Goal: Information Seeking & Learning: Learn about a topic

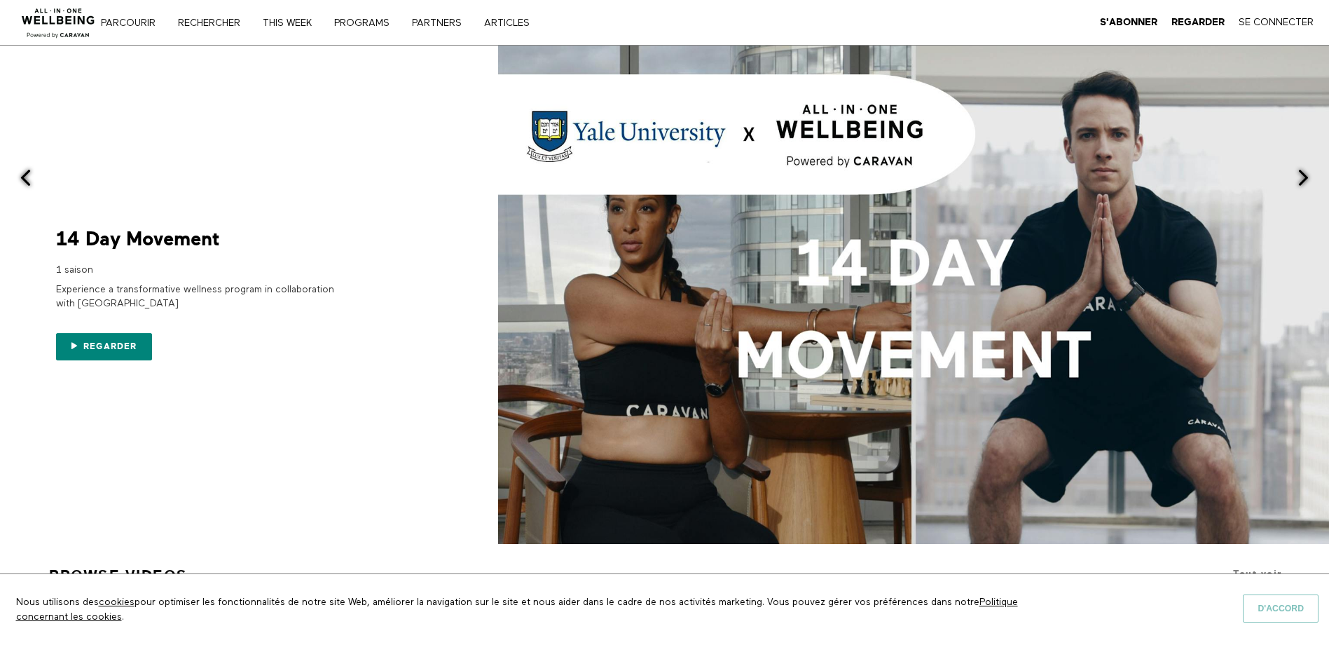
click at [1274, 612] on button "D'accord" at bounding box center [1281, 608] width 76 height 28
click at [230, 27] on link "Rechercher" at bounding box center [214, 23] width 82 height 10
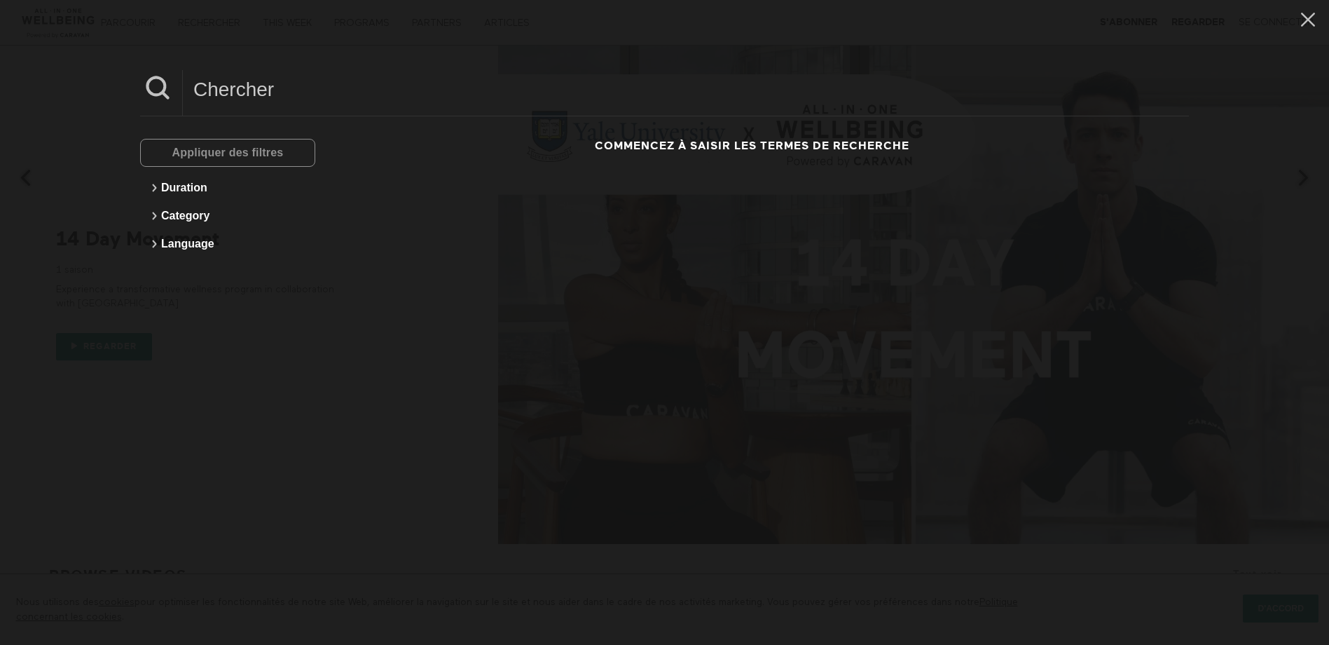
click at [277, 99] on input at bounding box center [686, 89] width 1006 height 39
click at [231, 96] on input at bounding box center [686, 89] width 1006 height 39
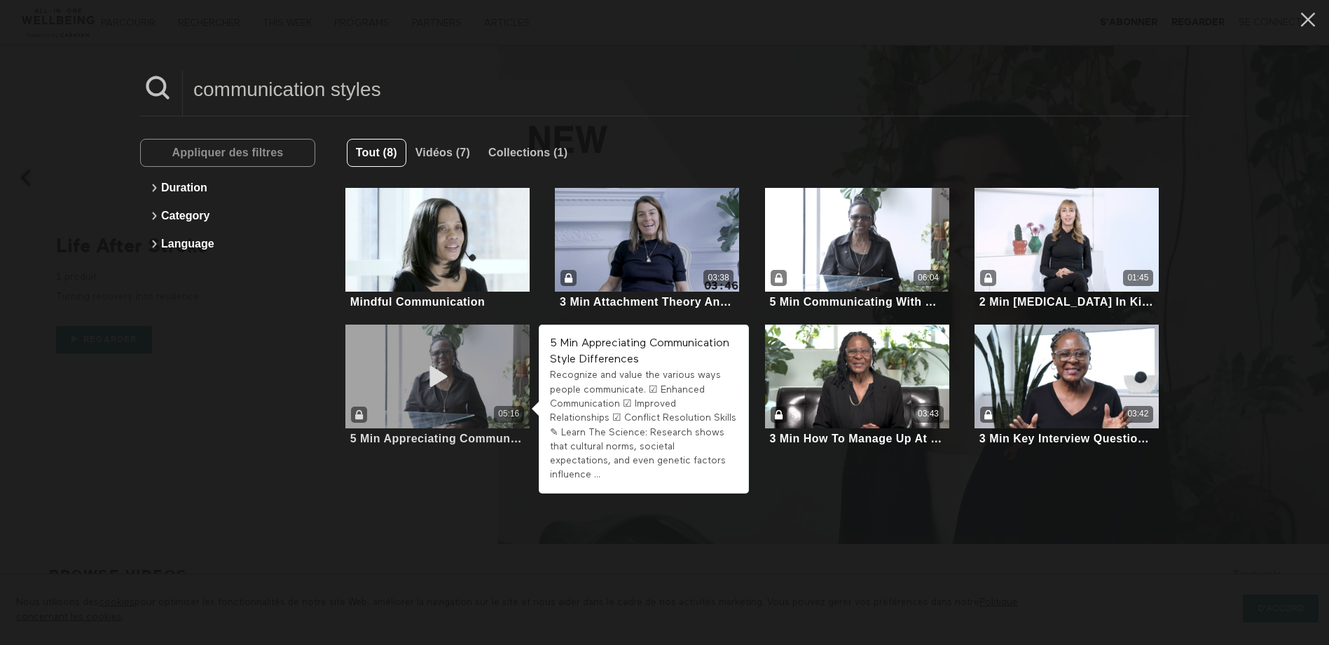
type input "communication styles"
click at [419, 401] on div "05:16" at bounding box center [437, 376] width 184 height 104
